Goal: Task Accomplishment & Management: Complete application form

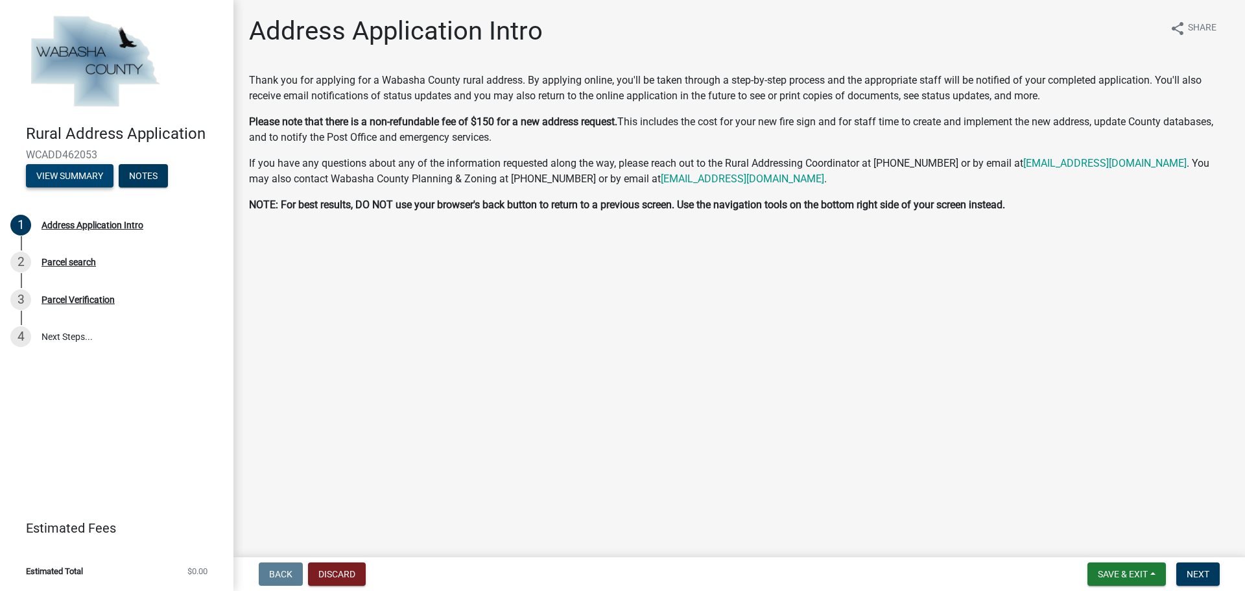
click at [85, 172] on button "View Summary" at bounding box center [70, 175] width 88 height 23
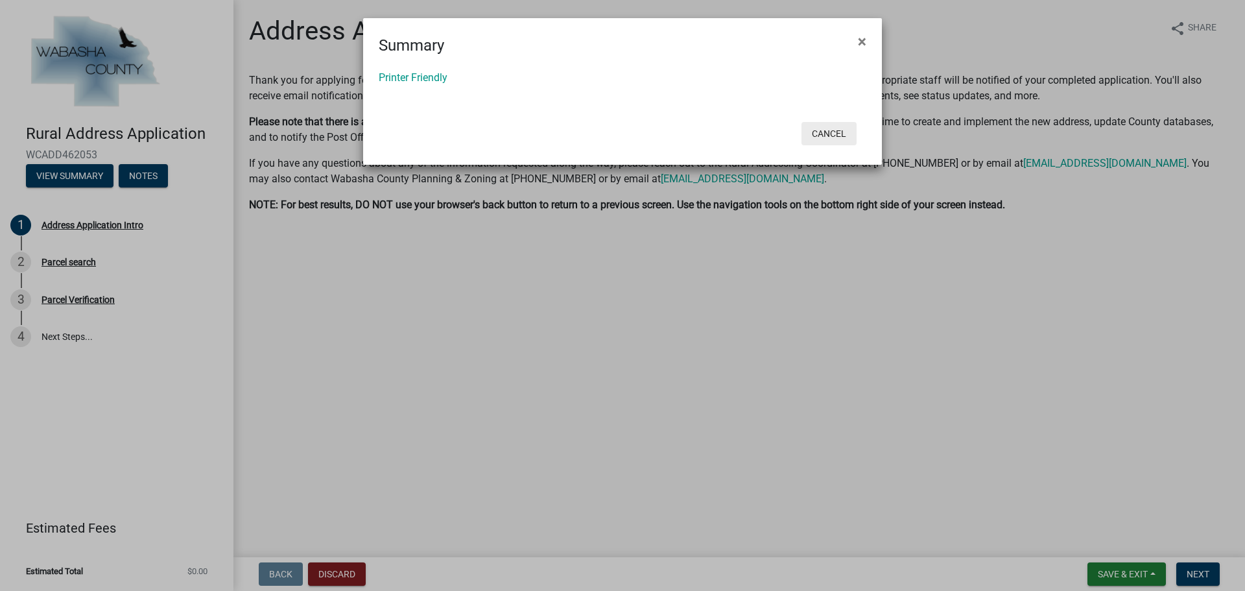
click at [844, 132] on button "Cancel" at bounding box center [829, 133] width 55 height 23
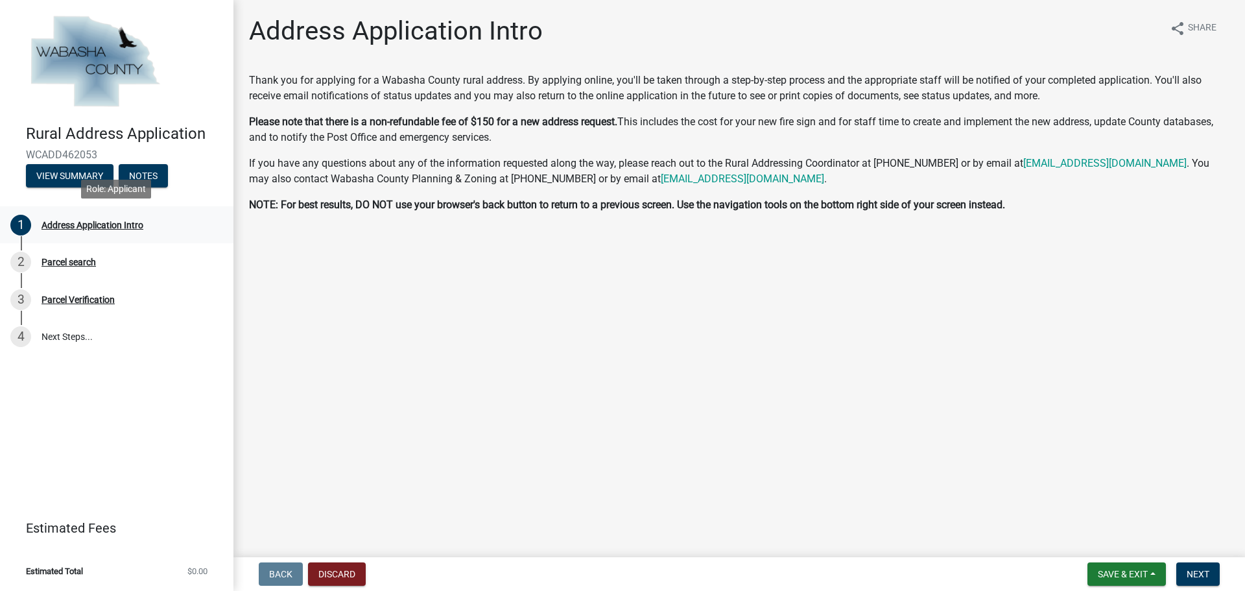
click at [128, 226] on div "Address Application Intro" at bounding box center [93, 224] width 102 height 9
click at [1185, 579] on button "Next" at bounding box center [1197, 573] width 43 height 23
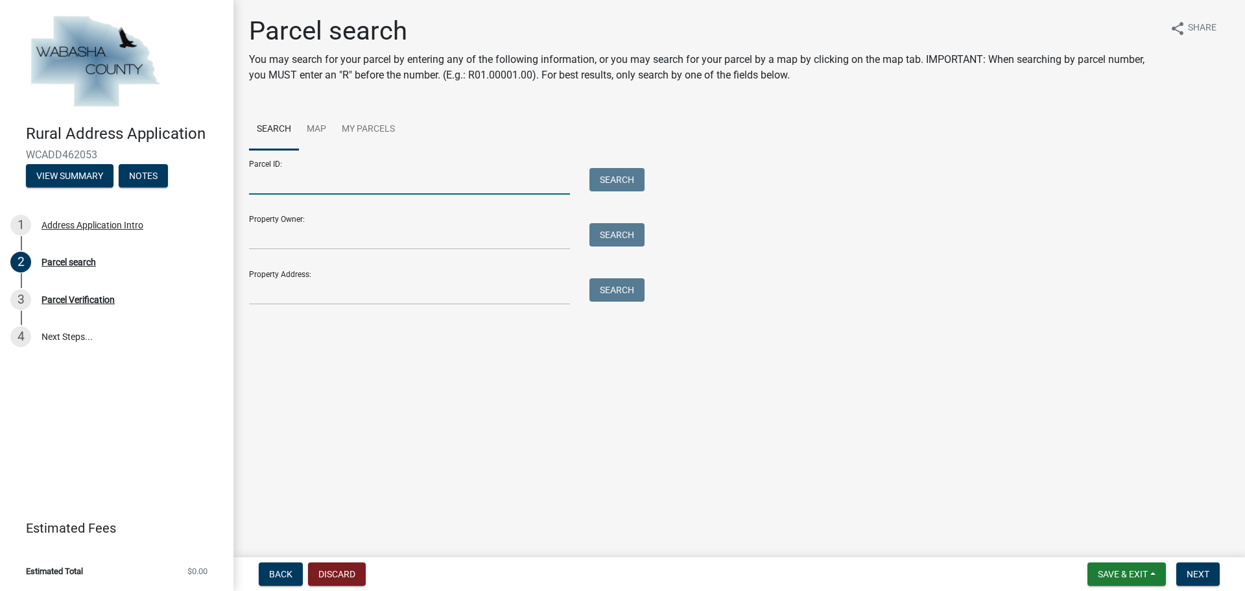
click at [296, 179] on input "Parcel ID:" at bounding box center [409, 181] width 321 height 27
click at [300, 215] on div "Property Owner: Search" at bounding box center [443, 227] width 389 height 45
click at [299, 295] on input "Property Address:" at bounding box center [409, 291] width 321 height 27
click at [323, 296] on input "Property Address:" at bounding box center [409, 291] width 321 height 27
type input "56385"
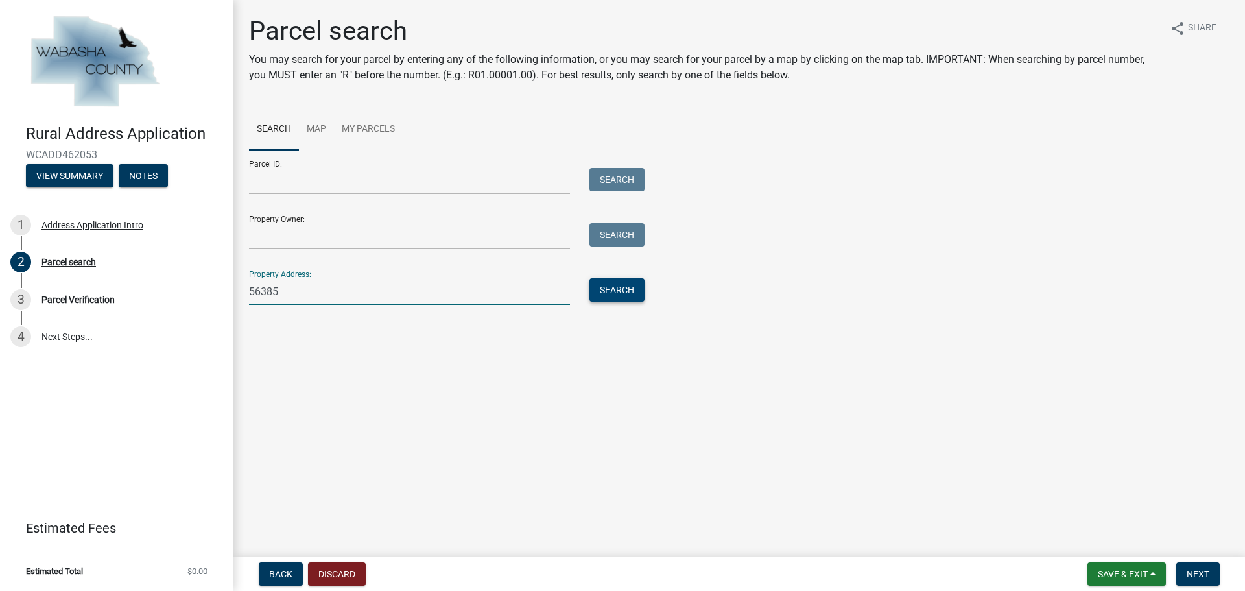
click at [608, 286] on button "Search" at bounding box center [616, 289] width 55 height 23
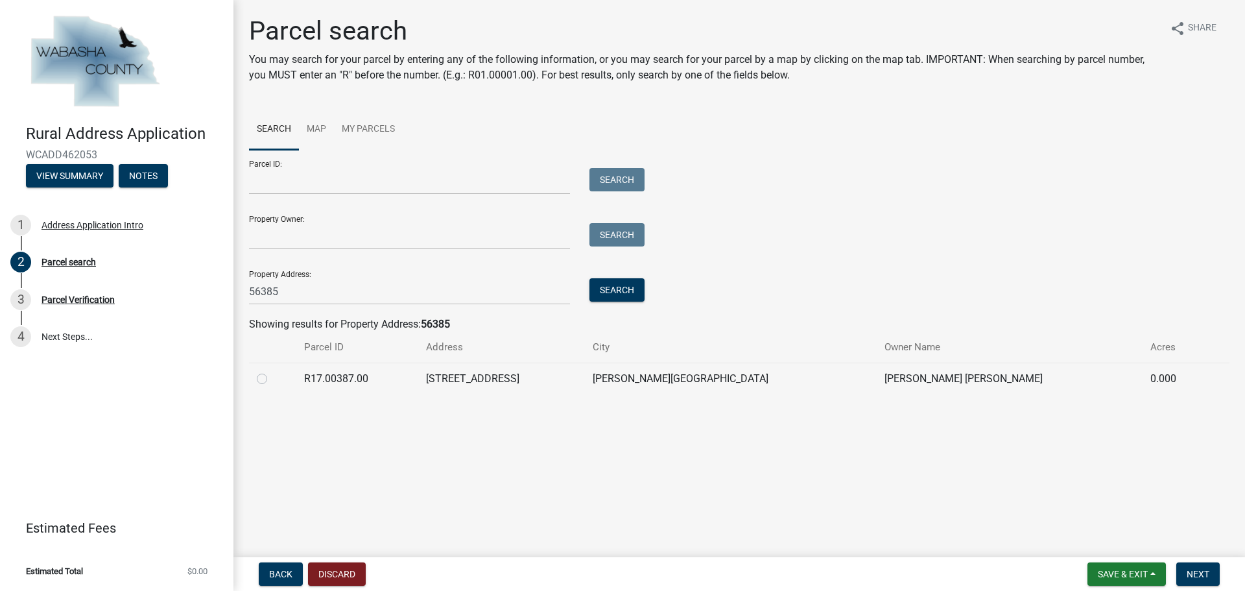
drag, startPoint x: 293, startPoint y: 392, endPoint x: 265, endPoint y: 380, distance: 30.5
click at [293, 392] on td at bounding box center [272, 379] width 47 height 32
click at [272, 371] on label at bounding box center [272, 371] width 0 height 0
click at [272, 379] on input "radio" at bounding box center [276, 375] width 8 height 8
radio input "true"
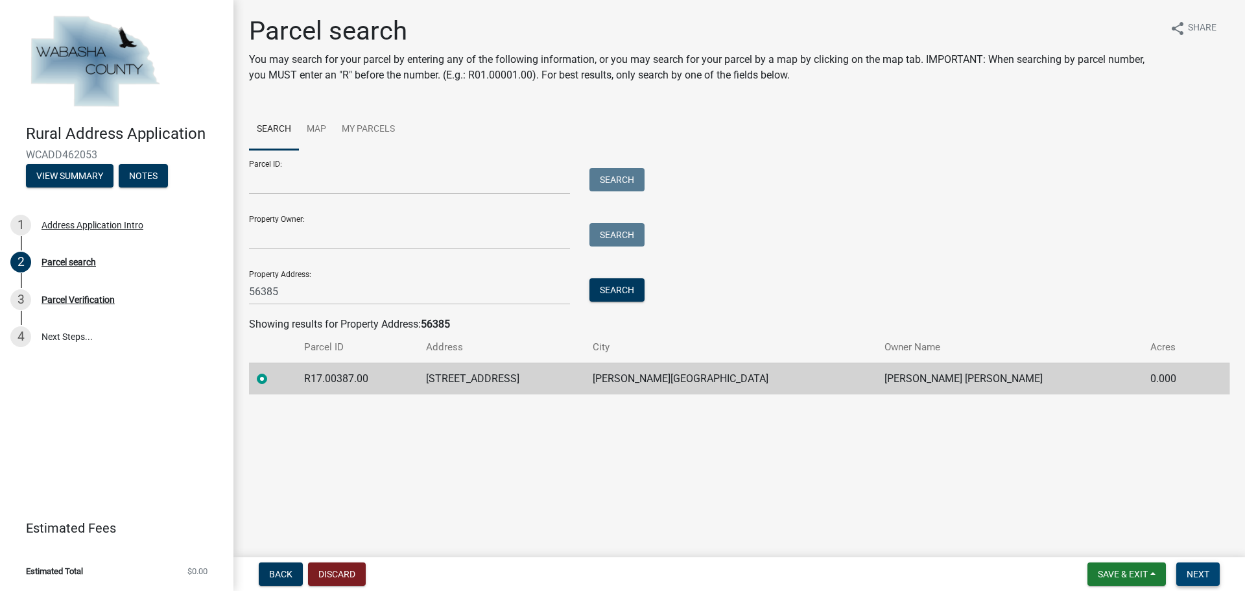
click at [1201, 578] on span "Next" at bounding box center [1198, 574] width 23 height 10
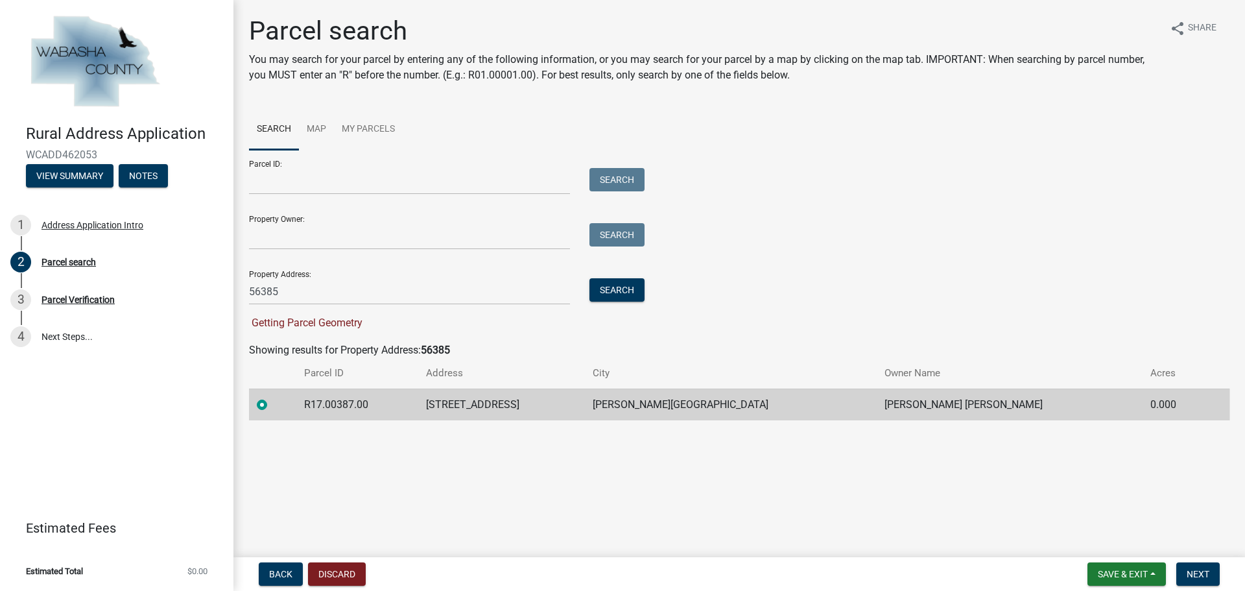
click at [585, 412] on td "[STREET_ADDRESS]" at bounding box center [501, 404] width 167 height 32
click at [427, 354] on strong "56385" at bounding box center [435, 350] width 29 height 12
click at [298, 326] on span "Getting Parcel Geometry" at bounding box center [305, 322] width 113 height 12
click at [1211, 571] on button "Next" at bounding box center [1197, 573] width 43 height 23
click at [110, 307] on div "3 Parcel Verification" at bounding box center [111, 299] width 202 height 21
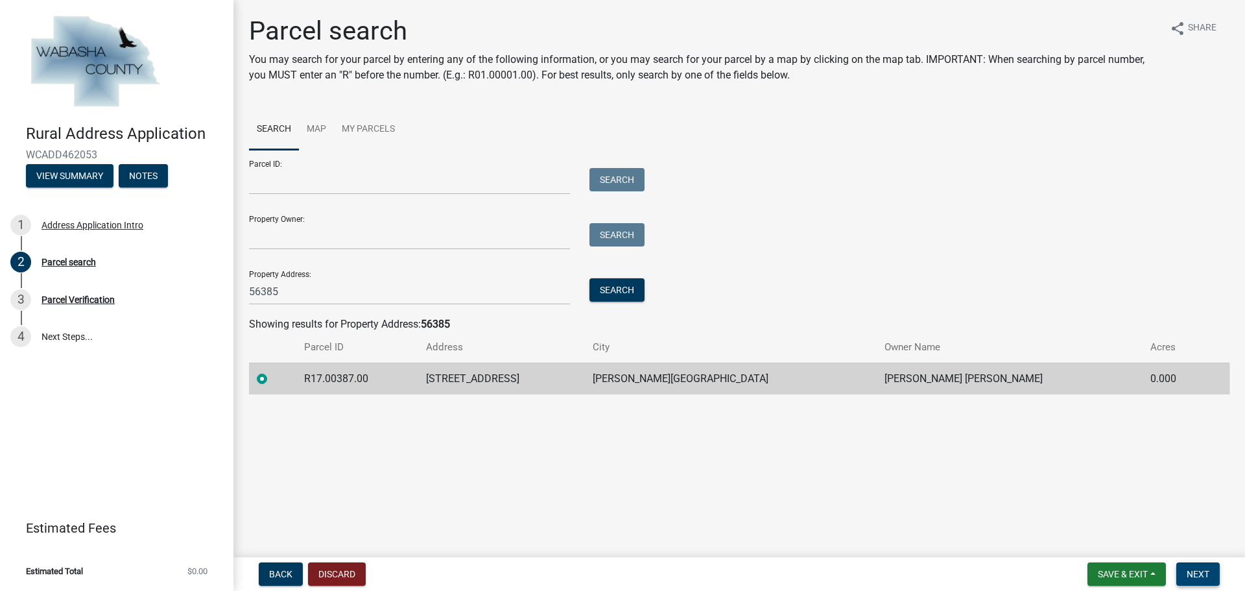
click at [1198, 576] on span "Next" at bounding box center [1198, 574] width 23 height 10
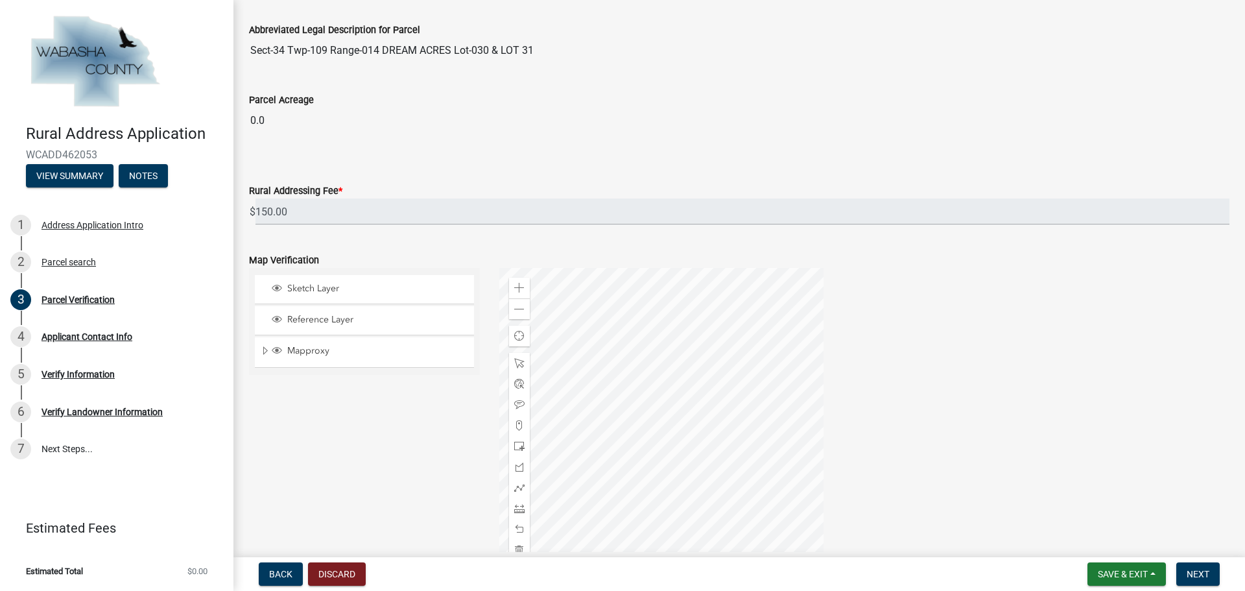
scroll to position [353, 0]
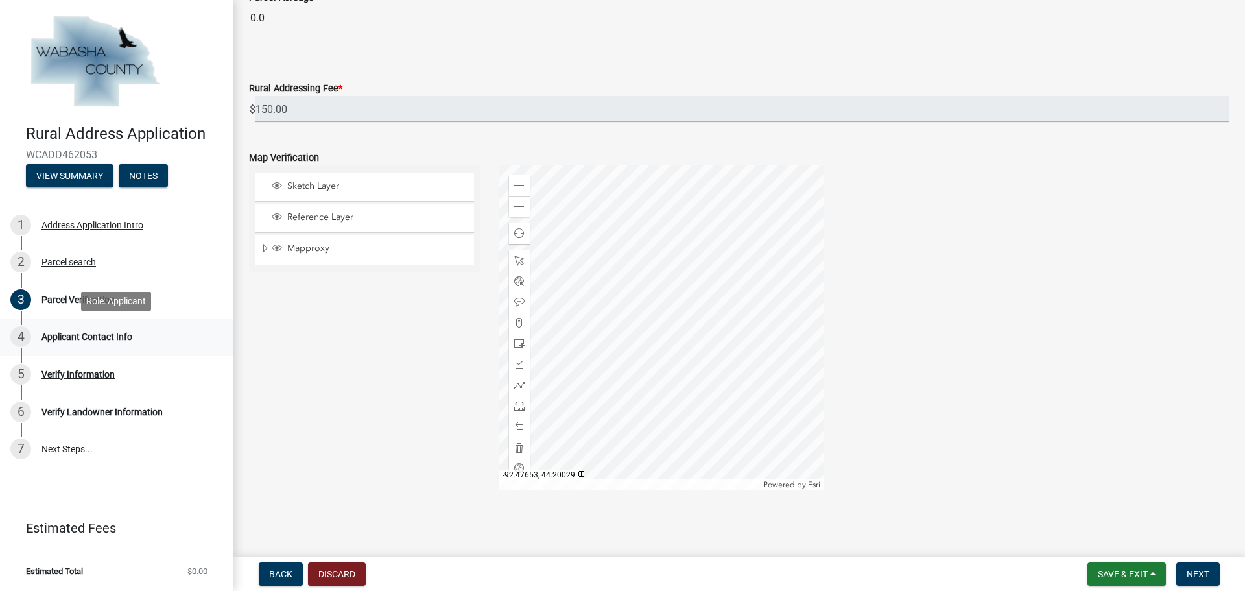
click at [119, 338] on div "Applicant Contact Info" at bounding box center [87, 336] width 91 height 9
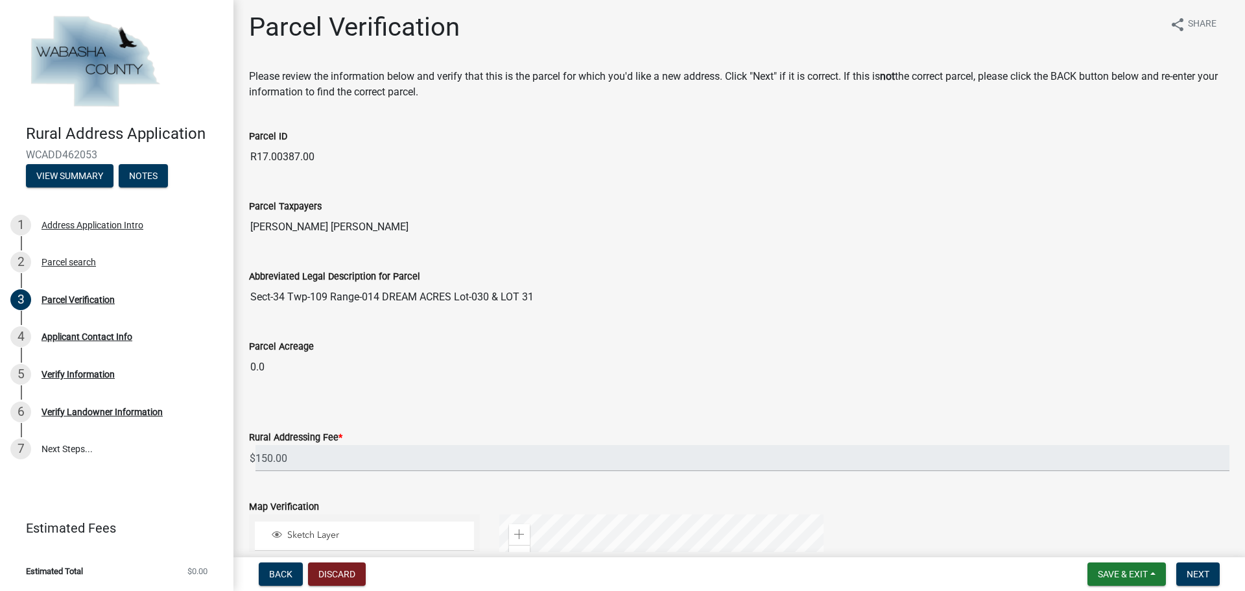
scroll to position [0, 0]
